Goal: Find specific page/section: Find specific page/section

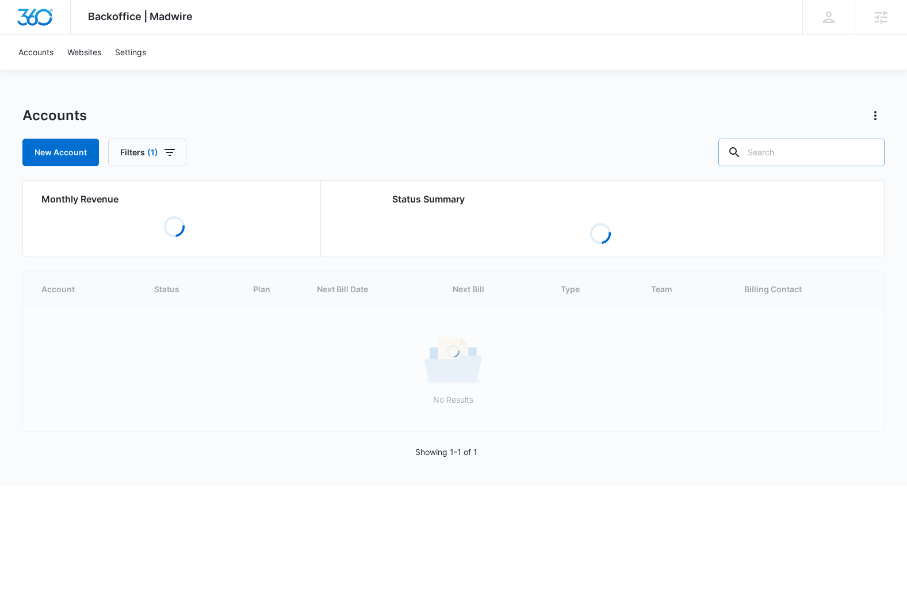
click at [838, 153] on input "text" at bounding box center [801, 153] width 166 height 28
paste input "M39053"
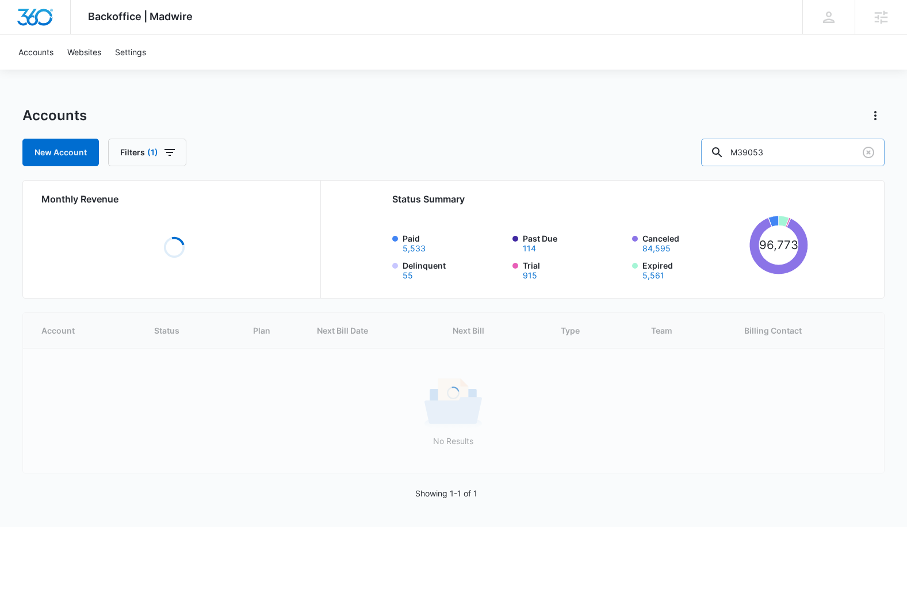
click at [827, 150] on input "M39053" at bounding box center [792, 153] width 183 height 28
type input "M39053"
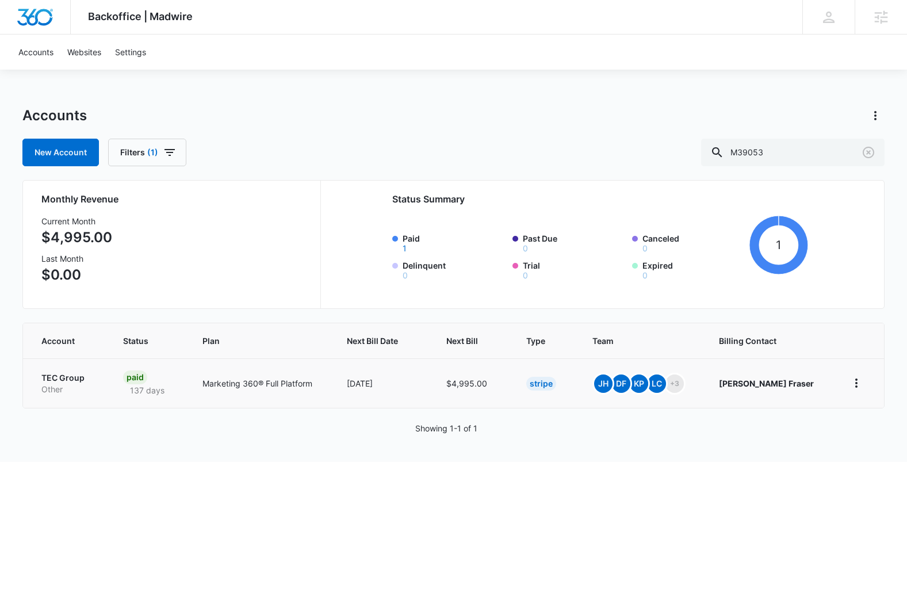
click at [79, 378] on p "TEC Group" at bounding box center [68, 378] width 54 height 12
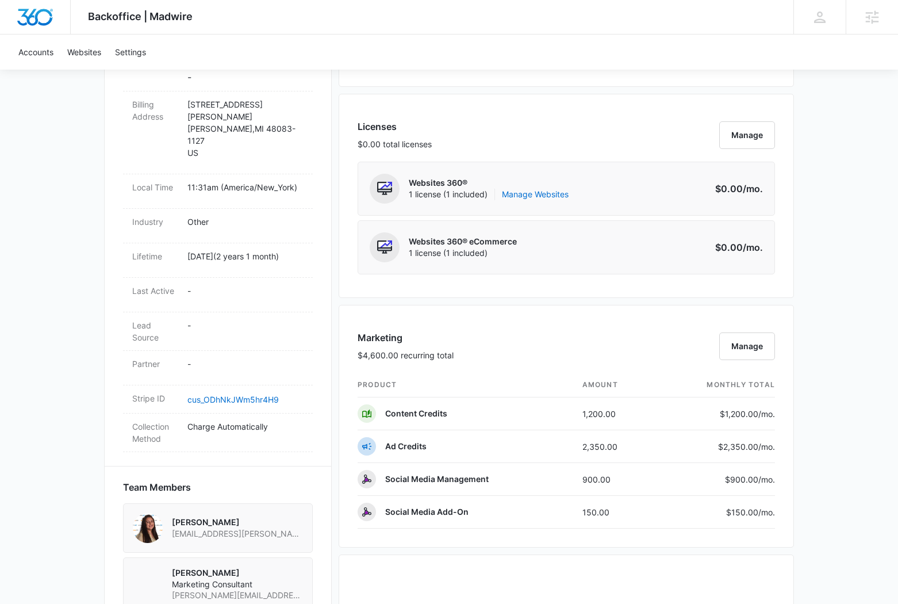
scroll to position [427, 0]
